Goal: Navigation & Orientation: Go to known website

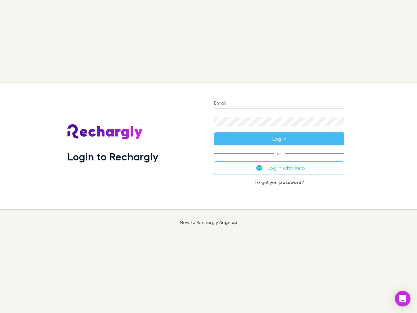
click at [208, 156] on div "Login to Rechargly" at bounding box center [135, 146] width 147 height 126
click at [279, 104] on input "Email" at bounding box center [279, 103] width 130 height 10
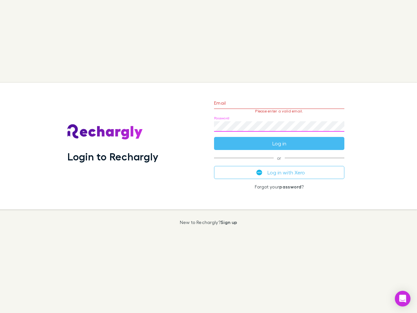
click at [279, 139] on form "Email Please enter a valid email. Password Log in" at bounding box center [279, 121] width 130 height 57
click at [279, 168] on div "Email Please enter a valid email. Password Log in or Log in with Xero Forgot yo…" at bounding box center [279, 146] width 141 height 126
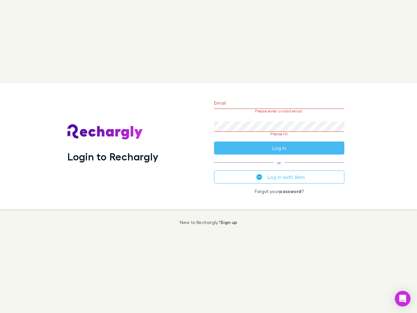
click at [403, 298] on icon "Open Intercom Messenger" at bounding box center [402, 298] width 7 height 8
